Goal: Information Seeking & Learning: Learn about a topic

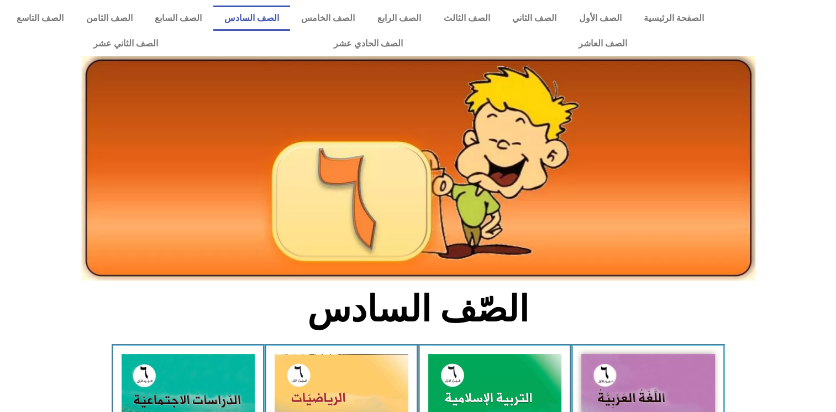
click at [564, 293] on h2 "الصّف السادس" at bounding box center [417, 309] width 365 height 43
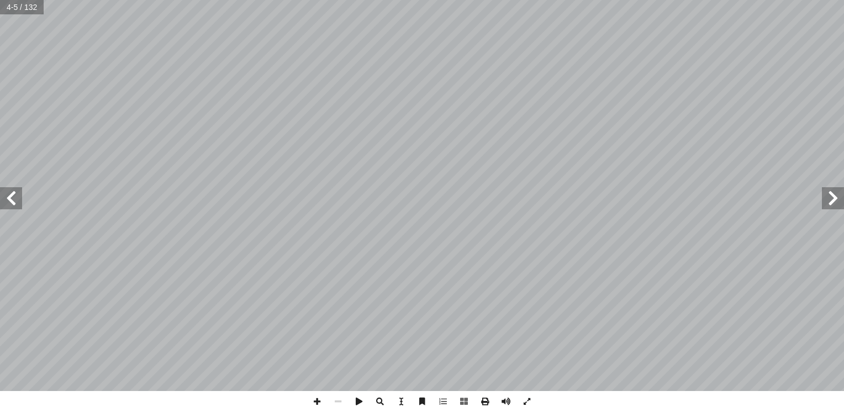
click at [15, 10] on input "text" at bounding box center [22, 7] width 44 height 14
type input "**"
